Goal: Transaction & Acquisition: Purchase product/service

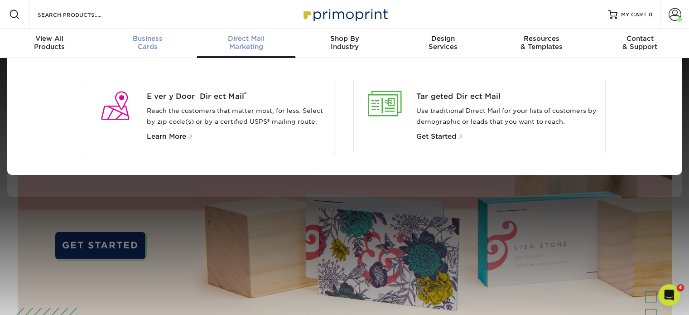
scroll to position [0, 0]
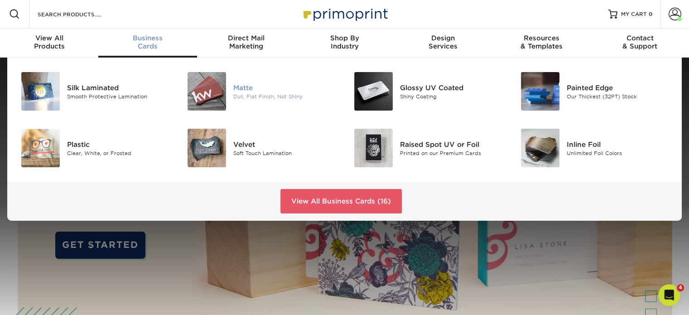
click at [222, 97] on img at bounding box center [206, 91] width 38 height 38
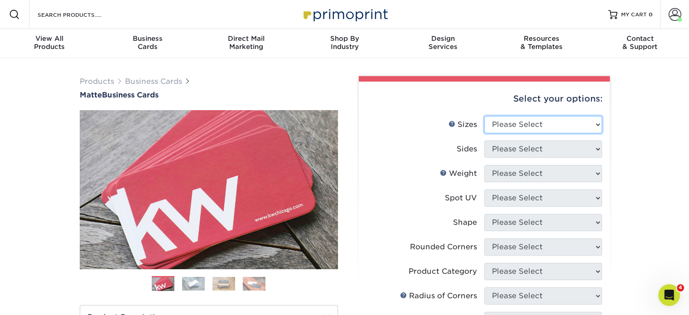
click at [531, 130] on select "Please Select 1.5" x 3.5" - Mini 1.75" x 3.5" - Mini 2" x 2" - Square 2" x 3" -…" at bounding box center [543, 124] width 118 height 17
select select "2.00x3.50"
click at [484, 116] on select "Please Select 1.5" x 3.5" - Mini 1.75" x 3.5" - Mini 2" x 2" - Square 2" x 3" -…" at bounding box center [543, 124] width 118 height 17
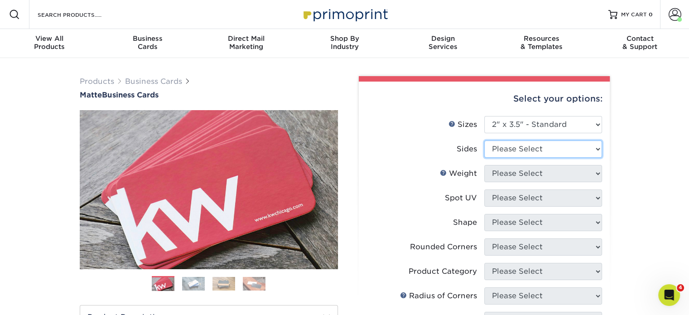
click at [522, 146] on select "Please Select Print Both Sides Print Front Only" at bounding box center [543, 148] width 118 height 17
select select "13abbda7-1d64-4f25-8bb2-c179b224825d"
click at [484, 140] on select "Please Select Print Both Sides Print Front Only" at bounding box center [543, 148] width 118 height 17
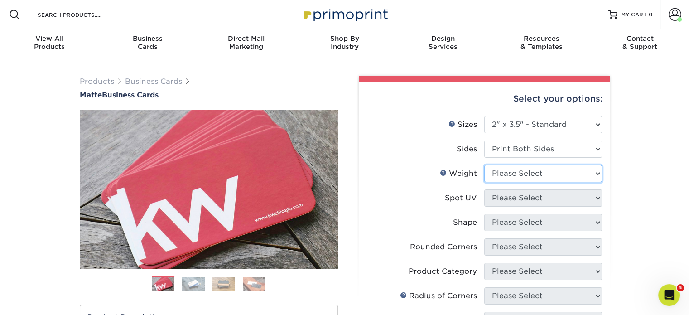
click at [532, 177] on select "Please Select 16PT 14PT" at bounding box center [543, 173] width 118 height 17
select select "16PT"
click at [484, 165] on select "Please Select 16PT 14PT" at bounding box center [543, 173] width 118 height 17
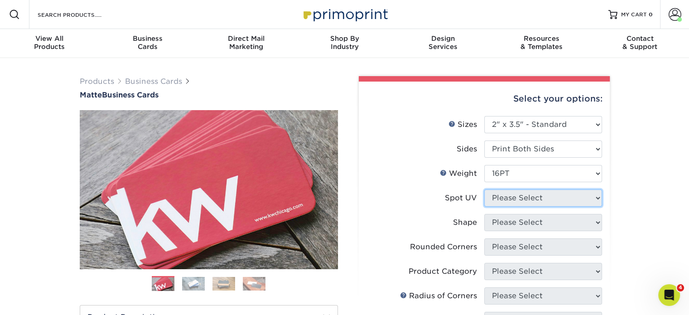
click at [535, 201] on select "Please Select No Spot UV Front and Back (Both Sides) Front Only Back Only" at bounding box center [543, 197] width 118 height 17
select select "3"
click at [484, 189] on select "Please Select No Spot UV Front and Back (Both Sides) Front Only Back Only" at bounding box center [543, 197] width 118 height 17
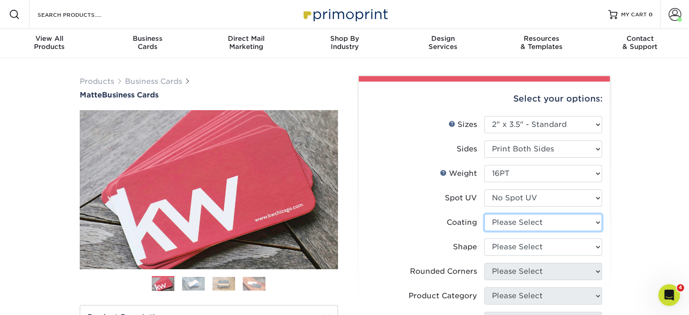
click at [531, 223] on select at bounding box center [543, 222] width 118 height 17
select select "121bb7b5-3b4d-429f-bd8d-bbf80e953313"
click at [484, 214] on select at bounding box center [543, 222] width 118 height 17
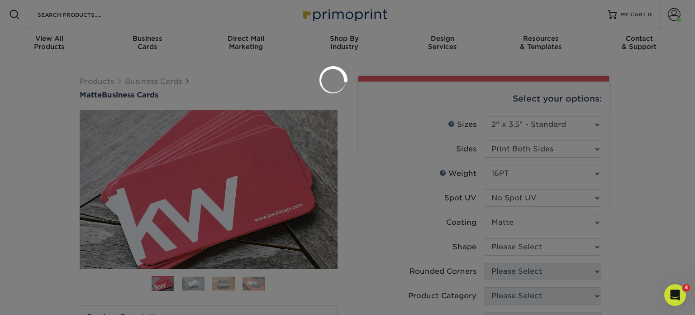
click at [532, 247] on div at bounding box center [347, 157] width 695 height 315
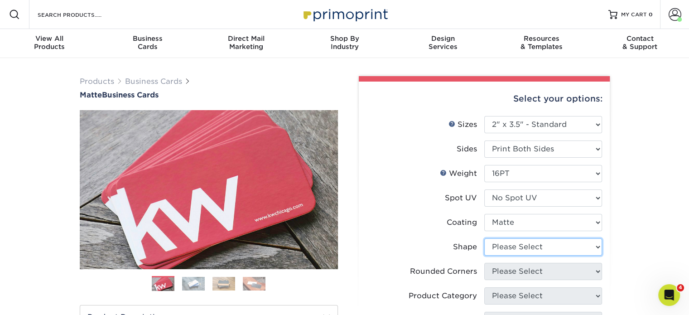
click at [532, 248] on select "Please Select Standard Oval" at bounding box center [543, 246] width 118 height 17
select select "standard"
click at [484, 238] on select "Please Select Standard Oval" at bounding box center [543, 246] width 118 height 17
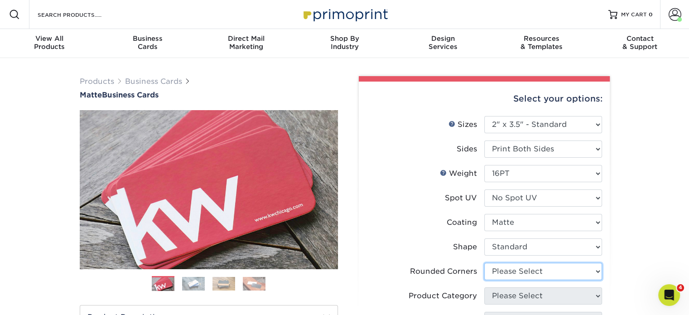
click at [529, 277] on select "Please Select Yes - Round 2 Corners Yes - Round 4 Corners No" at bounding box center [543, 271] width 118 height 17
select select "0"
click at [484, 263] on select "Please Select Yes - Round 2 Corners Yes - Round 4 Corners No" at bounding box center [543, 271] width 118 height 17
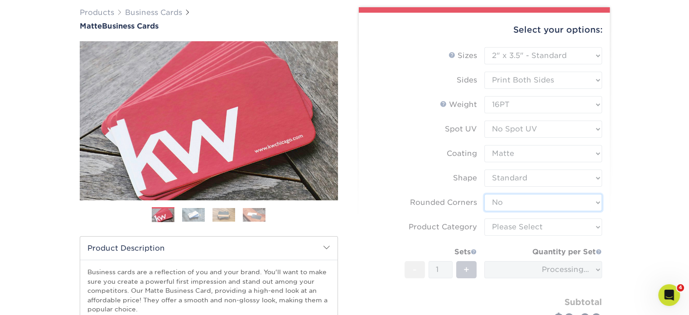
scroll to position [71, 0]
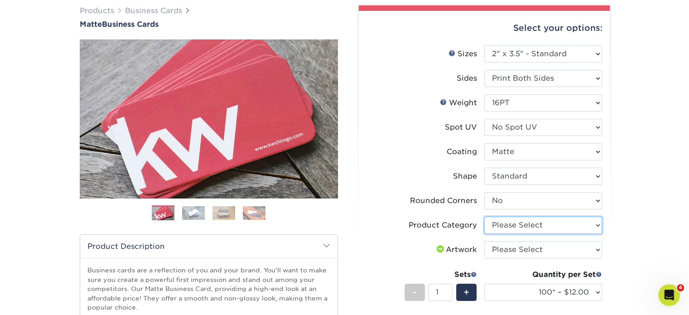
click at [520, 219] on select "Please Select Business Cards" at bounding box center [543, 224] width 118 height 17
select select "3b5148f1-0588-4f88-a218-97bcfdce65c1"
click at [484, 216] on select "Please Select Business Cards" at bounding box center [543, 224] width 118 height 17
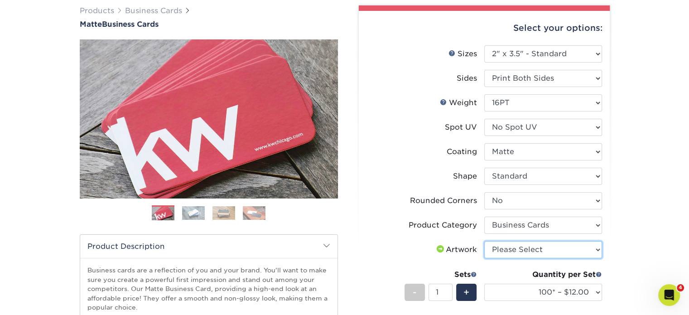
click at [531, 251] on select "Please Select I will upload files I need a design - $100" at bounding box center [543, 249] width 118 height 17
select select "upload"
click at [484, 241] on select "Please Select I will upload files I need a design - $100" at bounding box center [543, 249] width 118 height 17
click at [531, 273] on div "Quantity per Set" at bounding box center [543, 274] width 118 height 11
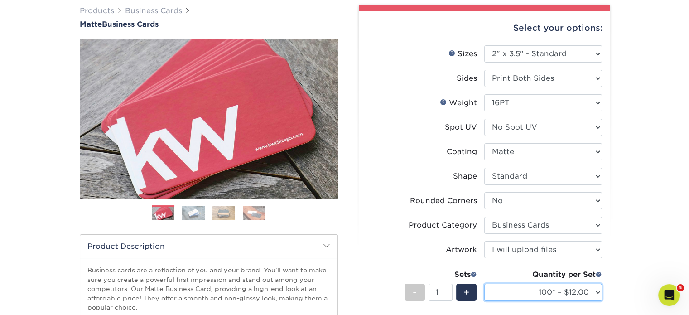
click at [537, 285] on select "100* – $12.00 250* – $21.00 500 – $42.00 1000 – $53.00 2500 – $95.00 5000 – $18…" at bounding box center [543, 291] width 118 height 17
select select "250* – $21.00"
click at [484, 283] on select "100* – $12.00 250* – $21.00 500 – $42.00 1000 – $53.00 2500 – $95.00 5000 – $18…" at bounding box center [543, 291] width 118 height 17
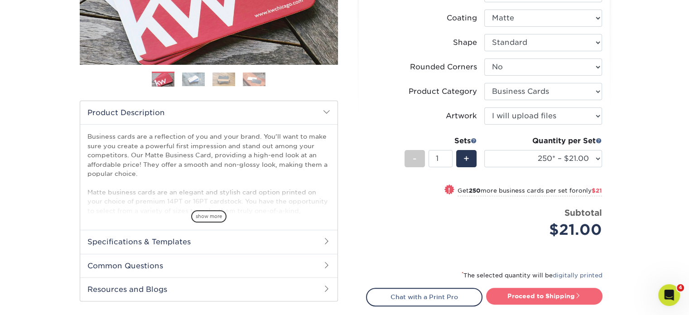
click at [537, 294] on link "Proceed to Shipping" at bounding box center [544, 295] width 116 height 16
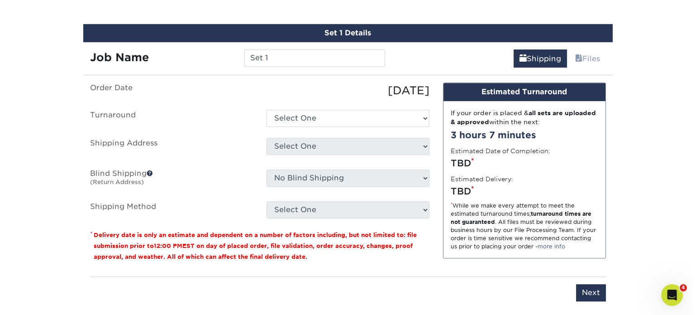
scroll to position [528, 0]
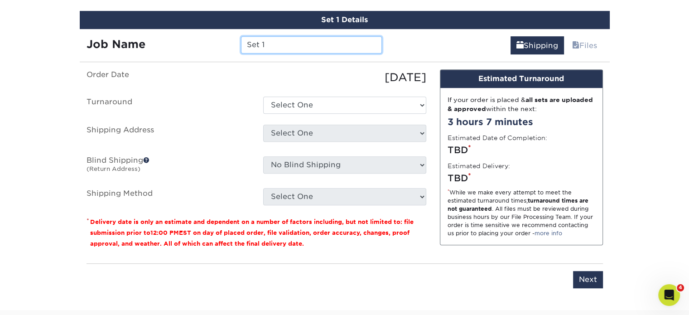
drag, startPoint x: 287, startPoint y: 43, endPoint x: 232, endPoint y: 40, distance: 55.3
click at [232, 40] on div "Job Name Set 1" at bounding box center [234, 44] width 309 height 17
paste input "herese Garrett"
type input "[PERSON_NAME]"
click at [291, 94] on ul "Order Date 09/09/2025 Turnaround Select One 2-4 Business Days 2 Day Next Busine…" at bounding box center [256, 137] width 340 height 136
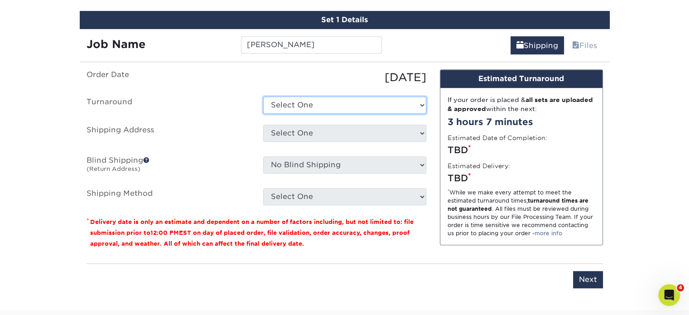
click at [292, 101] on select "Select One 2-4 Business Days 2 Day Next Business Day" at bounding box center [344, 104] width 163 height 17
select select "23721297-b68b-4846-ba83-3171e6bd9d78"
click at [263, 96] on select "Select One 2-4 Business Days 2 Day Next Business Day" at bounding box center [344, 104] width 163 height 17
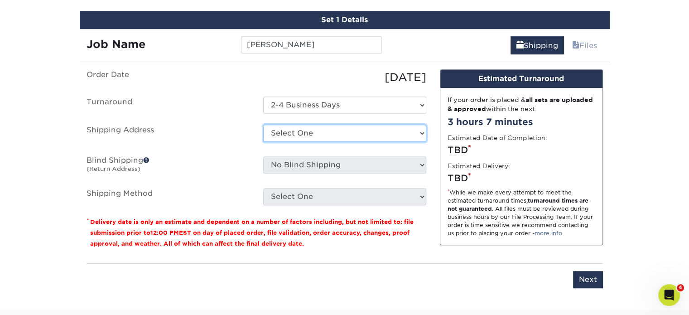
click at [304, 130] on select "Select One Alberto Nixon Alfredo Perez Allen Selwyn Alvita Byrd Amelia Delagarz…" at bounding box center [344, 132] width 163 height 17
select select "newaddress"
click at [263, 124] on select "Select One Alberto Nixon Alfredo Perez Allen Selwyn Alvita Byrd Amelia Delagarz…" at bounding box center [344, 132] width 163 height 17
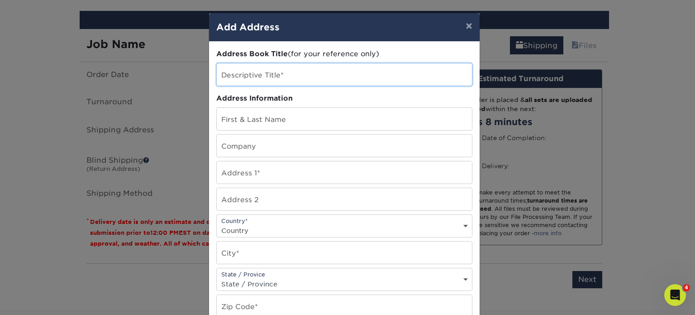
click at [266, 75] on input "text" at bounding box center [344, 74] width 255 height 22
paste input "[PERSON_NAME]"
type input "[PERSON_NAME]"
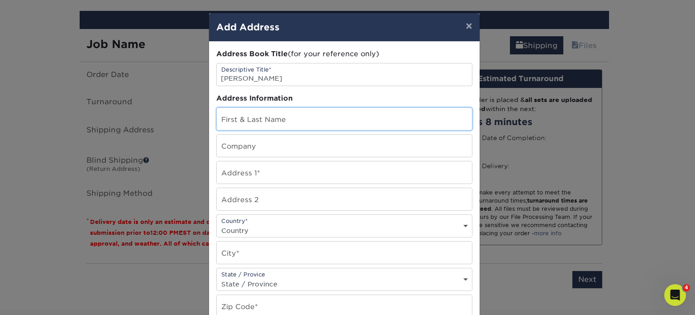
click at [252, 120] on input "text" at bounding box center [344, 119] width 255 height 22
paste input "[PERSON_NAME]"
type input "[PERSON_NAME]"
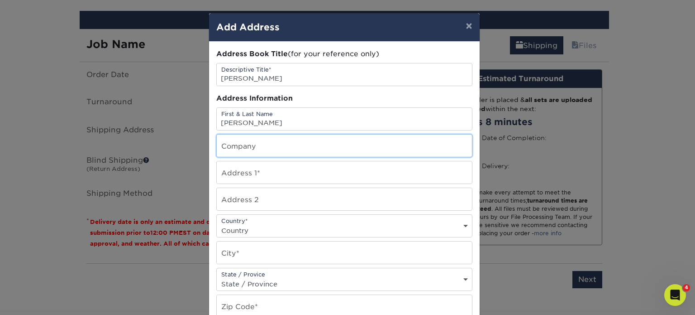
click at [257, 149] on input "text" at bounding box center [344, 145] width 255 height 22
type input "DLH Corp"
click at [255, 173] on input "text" at bounding box center [344, 172] width 255 height 22
paste input "400 [PERSON_NAME] Trce"
type input "400 [PERSON_NAME] Trce"
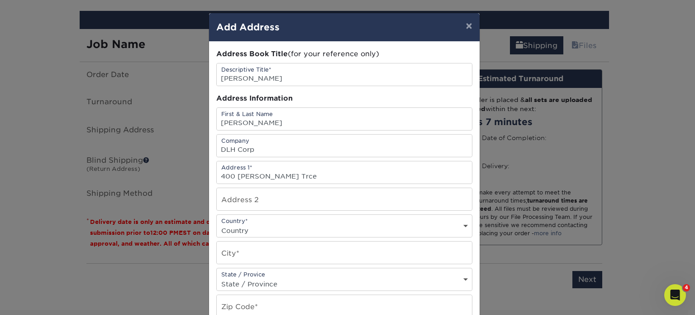
click at [251, 224] on select "Country United States Canada ----------------------------- Afghanistan Albania …" at bounding box center [344, 230] width 255 height 13
select select "US"
click at [217, 224] on select "Country United States Canada ----------------------------- Afghanistan Albania …" at bounding box center [344, 230] width 255 height 13
click at [238, 254] on input "text" at bounding box center [344, 252] width 255 height 22
paste input "Alpharetta"
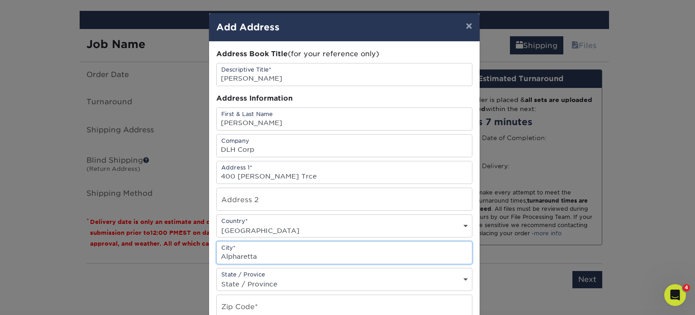
type input "Alpharetta"
click at [273, 273] on div "State / Provice State / Province Alabama Alaska Arizona Arkansas California Col…" at bounding box center [344, 279] width 256 height 23
click at [270, 274] on div "State / Provice State / Province Alabama Alaska Arizona Arkansas California Col…" at bounding box center [344, 279] width 256 height 23
click at [264, 282] on select "State / Province Alabama Alaska Arizona Arkansas California Colorado Connecticu…" at bounding box center [344, 283] width 255 height 13
select select "GA"
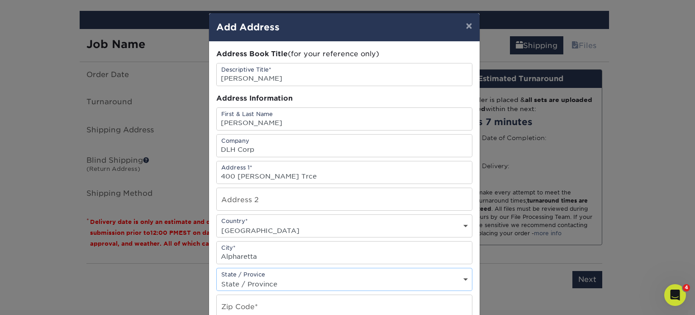
click at [217, 277] on select "State / Province Alabama Alaska Arizona Arkansas California Colorado Connecticu…" at bounding box center [344, 283] width 255 height 13
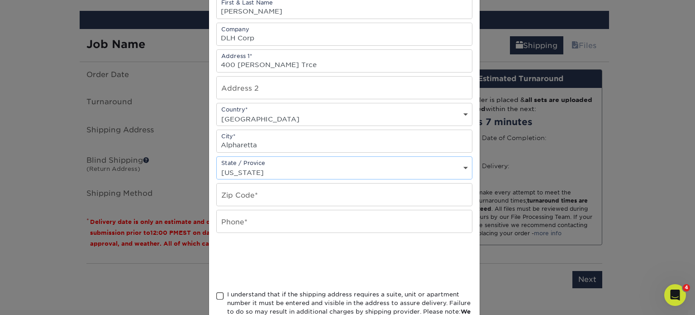
scroll to position [112, 0]
click at [285, 219] on input "text" at bounding box center [344, 221] width 255 height 22
click at [246, 189] on input "text" at bounding box center [344, 194] width 255 height 22
paste input "30005"
type input "30005"
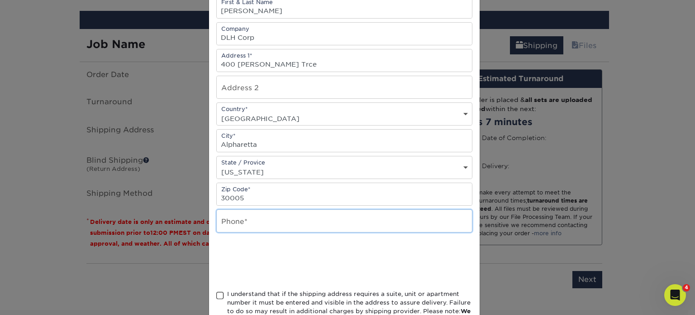
click at [293, 210] on input "text" at bounding box center [344, 221] width 255 height 22
paste input "(240) 645-1105"
type input "(240) 645-1105"
click at [216, 295] on span at bounding box center [220, 295] width 8 height 9
click at [0, 0] on input "I understand that if the shipping address requires a suite, unit or apartment n…" at bounding box center [0, 0] width 0 height 0
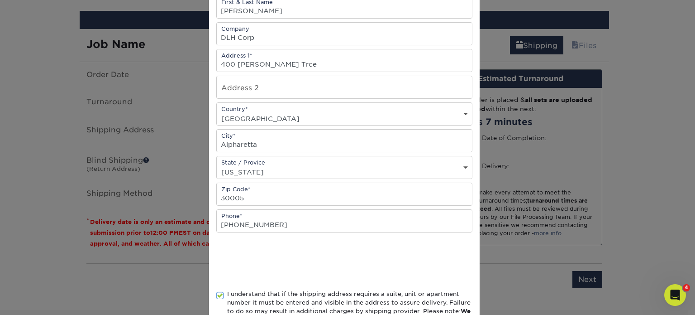
scroll to position [175, 0]
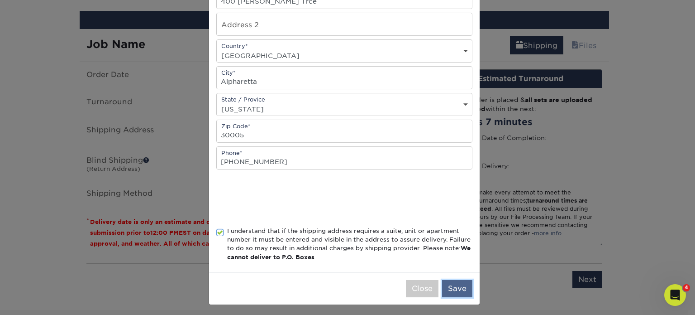
click at [458, 290] on button "Save" at bounding box center [457, 288] width 30 height 17
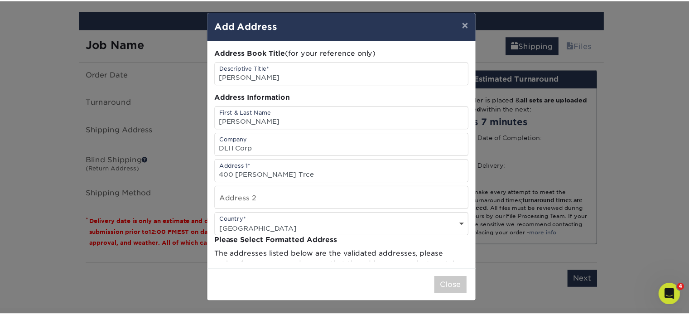
scroll to position [0, 0]
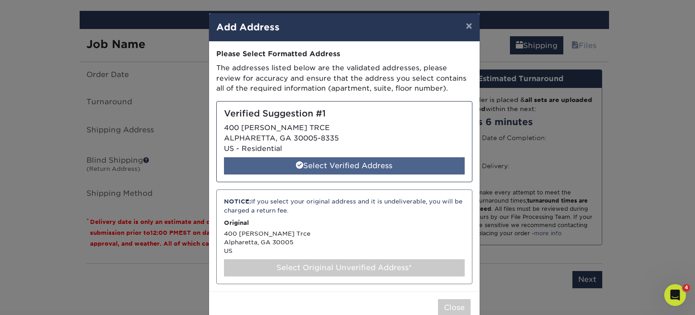
click at [305, 164] on div "Select Verified Address" at bounding box center [344, 165] width 241 height 17
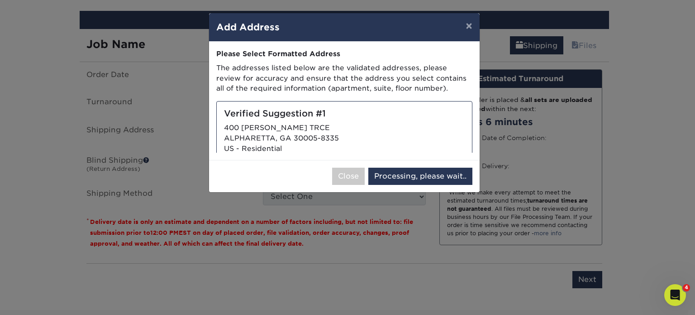
select select "285807"
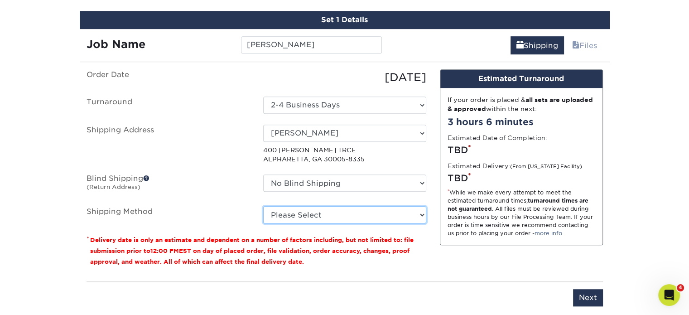
click at [313, 212] on select "Please Select Ground Shipping (+$7.84) 3 Day Shipping Service (+$20.04) 2 Day A…" at bounding box center [344, 214] width 163 height 17
select select "03"
click at [263, 206] on select "Please Select Ground Shipping (+$7.84) 3 Day Shipping Service (+$20.04) 2 Day A…" at bounding box center [344, 214] width 163 height 17
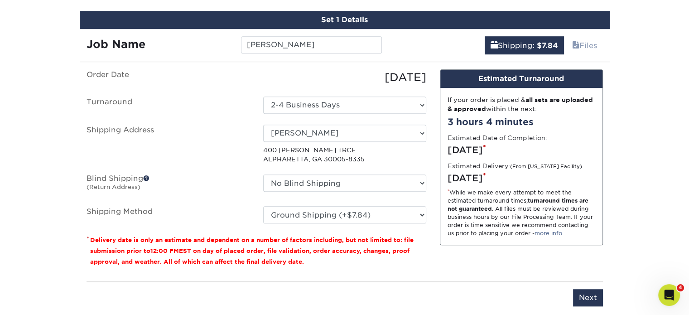
click at [220, 84] on ul "Order Date 09/09/2025 Turnaround Select One 2-4 Business Days 2 Day Next Busine…" at bounding box center [256, 146] width 340 height 154
click at [584, 293] on input "Next" at bounding box center [588, 297] width 30 height 17
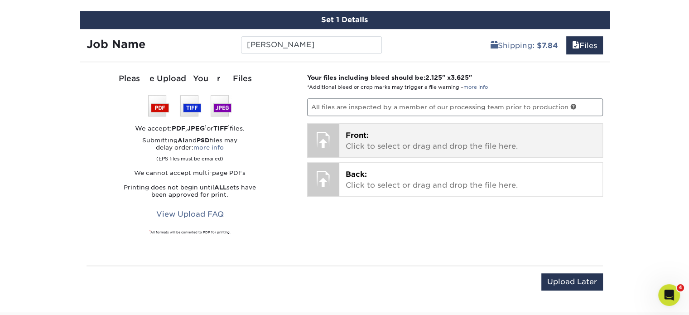
click at [400, 140] on p "Front: Click to select or drag and drop the file here." at bounding box center [470, 141] width 250 height 22
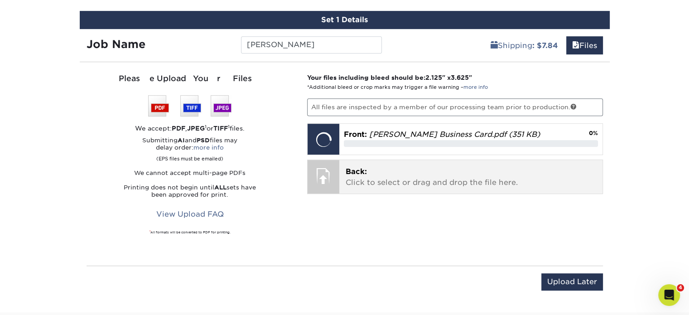
click at [440, 177] on p "Back: Click to select or drag and drop the file here." at bounding box center [470, 177] width 250 height 22
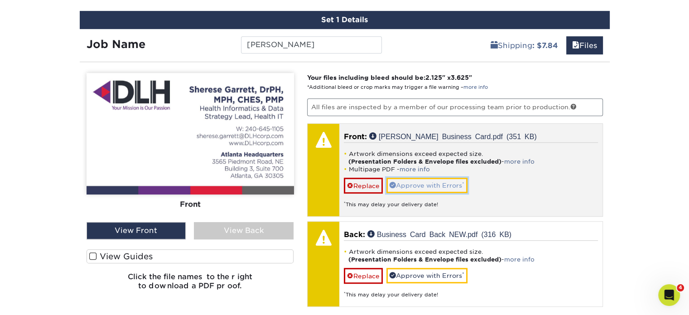
click at [441, 187] on link "Approve with Errors *" at bounding box center [426, 184] width 81 height 15
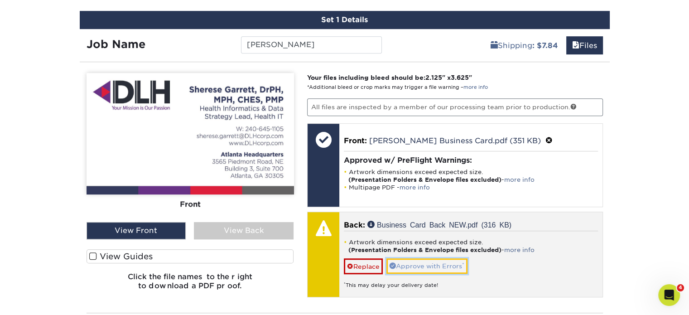
click at [434, 265] on link "Approve with Errors *" at bounding box center [426, 265] width 81 height 15
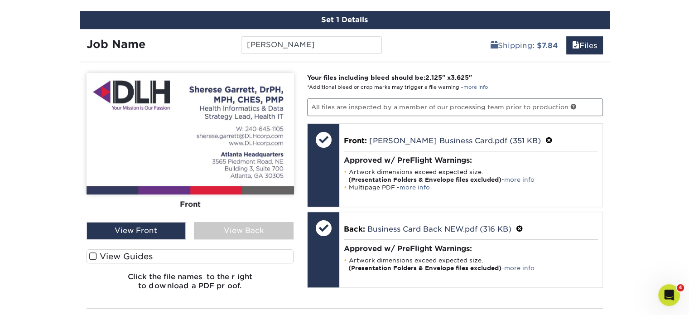
click at [250, 224] on div "View Back" at bounding box center [244, 230] width 100 height 17
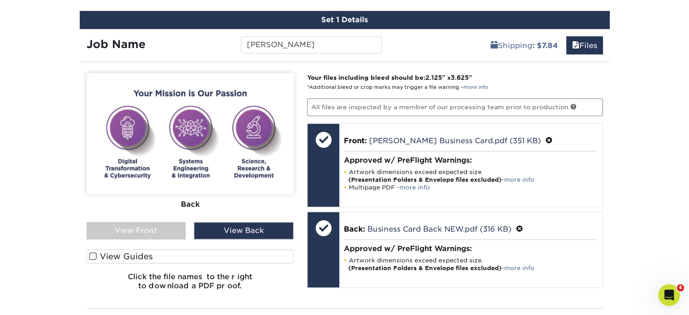
click at [164, 224] on div "View Front" at bounding box center [136, 230] width 100 height 17
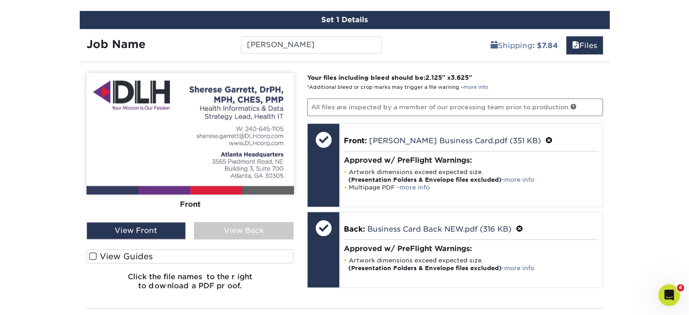
click at [215, 233] on div "View Back" at bounding box center [244, 230] width 100 height 17
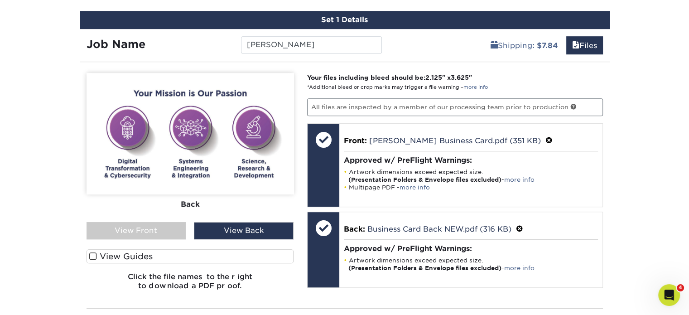
click at [162, 228] on div "View Front" at bounding box center [136, 230] width 100 height 17
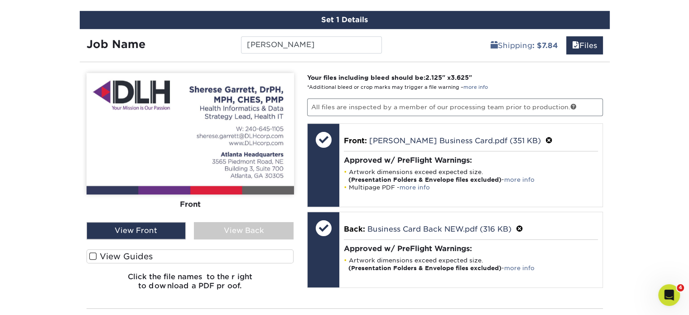
click at [245, 229] on div "View Back" at bounding box center [244, 230] width 100 height 17
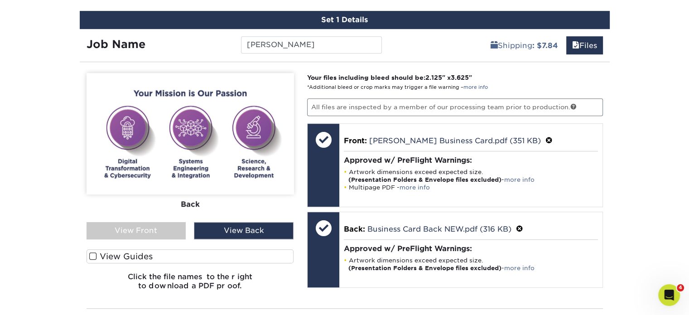
click at [163, 225] on div "View Front" at bounding box center [136, 230] width 100 height 17
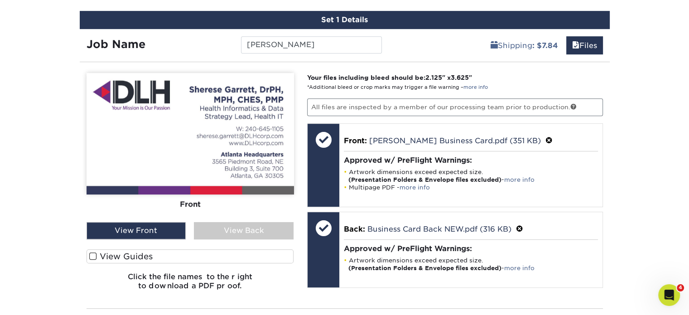
click at [241, 231] on div "View Back" at bounding box center [244, 230] width 100 height 17
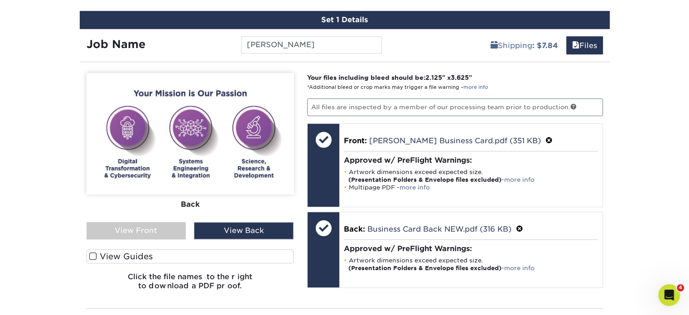
click at [158, 226] on div "View Front" at bounding box center [136, 230] width 100 height 17
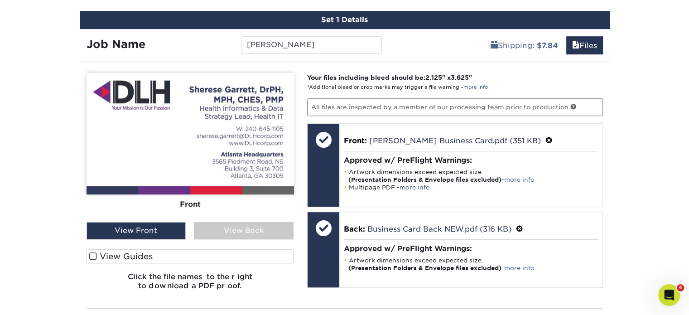
click at [246, 222] on div "View Back" at bounding box center [244, 230] width 100 height 17
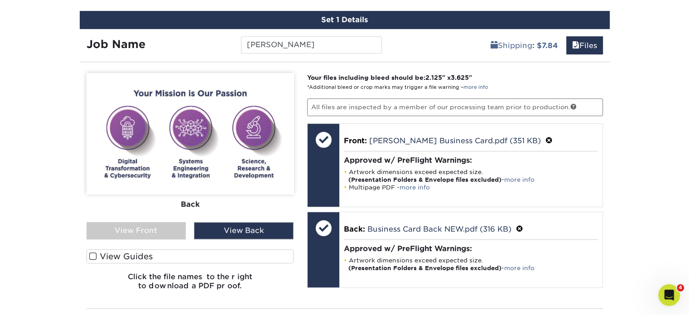
click at [153, 228] on div "View Front" at bounding box center [136, 230] width 100 height 17
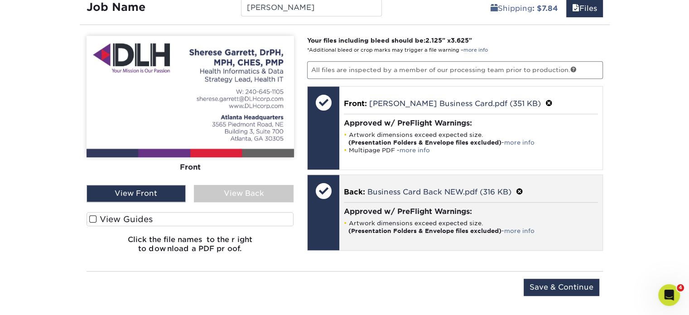
scroll to position [566, 0]
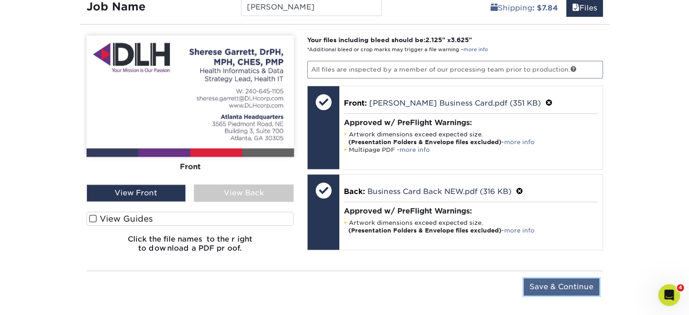
click at [563, 279] on input "Save & Continue" at bounding box center [561, 286] width 76 height 17
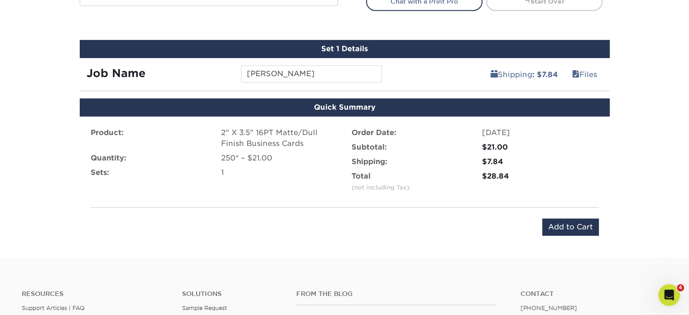
scroll to position [499, 0]
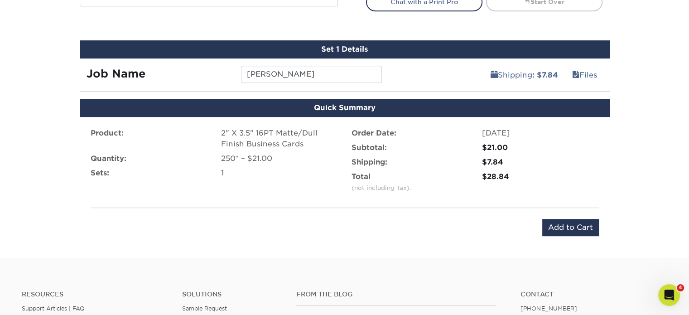
click at [544, 213] on div "Product: 2" X 3.5" 16PT Matte/Dull Finish Business Cards Quantity: 250* – $21.0…" at bounding box center [345, 182] width 530 height 130
click at [555, 226] on input "Add to Cart" at bounding box center [570, 227] width 57 height 17
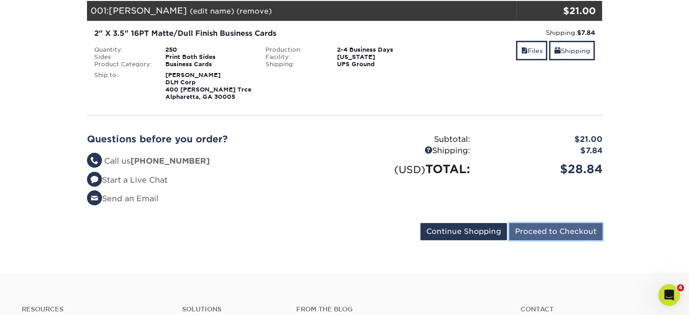
click at [574, 233] on input "Proceed to Checkout" at bounding box center [555, 231] width 93 height 17
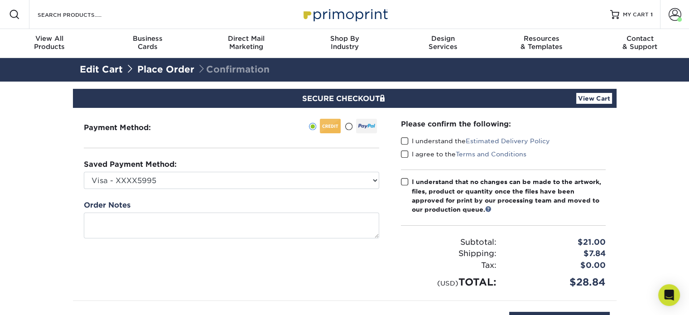
click at [404, 140] on span at bounding box center [405, 141] width 8 height 9
click at [0, 0] on input "I understand the Estimated Delivery Policy" at bounding box center [0, 0] width 0 height 0
click at [405, 152] on span at bounding box center [405, 154] width 8 height 9
click at [0, 0] on input "I agree to the Terms and Conditions" at bounding box center [0, 0] width 0 height 0
click at [404, 182] on span at bounding box center [405, 181] width 8 height 9
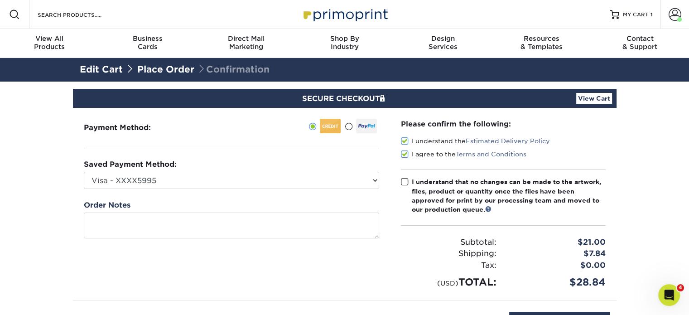
click at [0, 0] on input "I understand that no changes can be made to the artwork, files, product or quan…" at bounding box center [0, 0] width 0 height 0
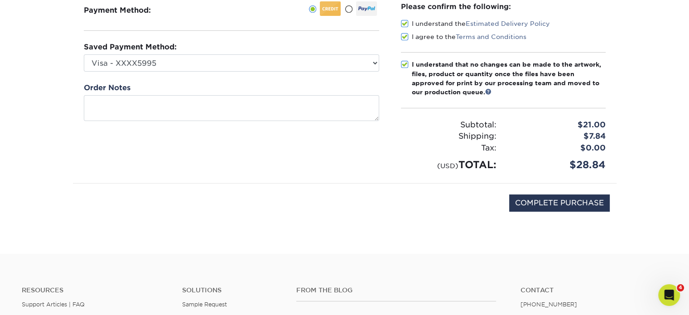
scroll to position [122, 0]
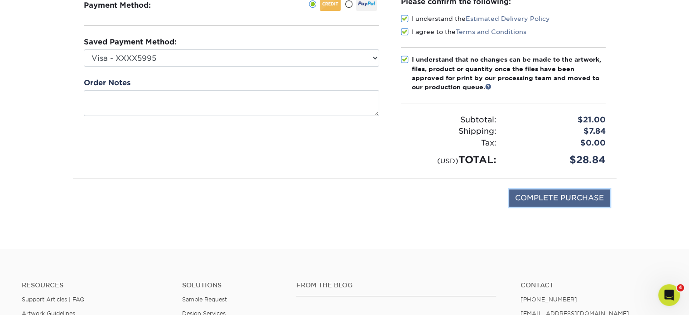
click at [543, 197] on input "COMPLETE PURCHASE" at bounding box center [559, 197] width 100 height 17
type input "PROCESSING, PLEASE WAIT..."
